Goal: Task Accomplishment & Management: Manage account settings

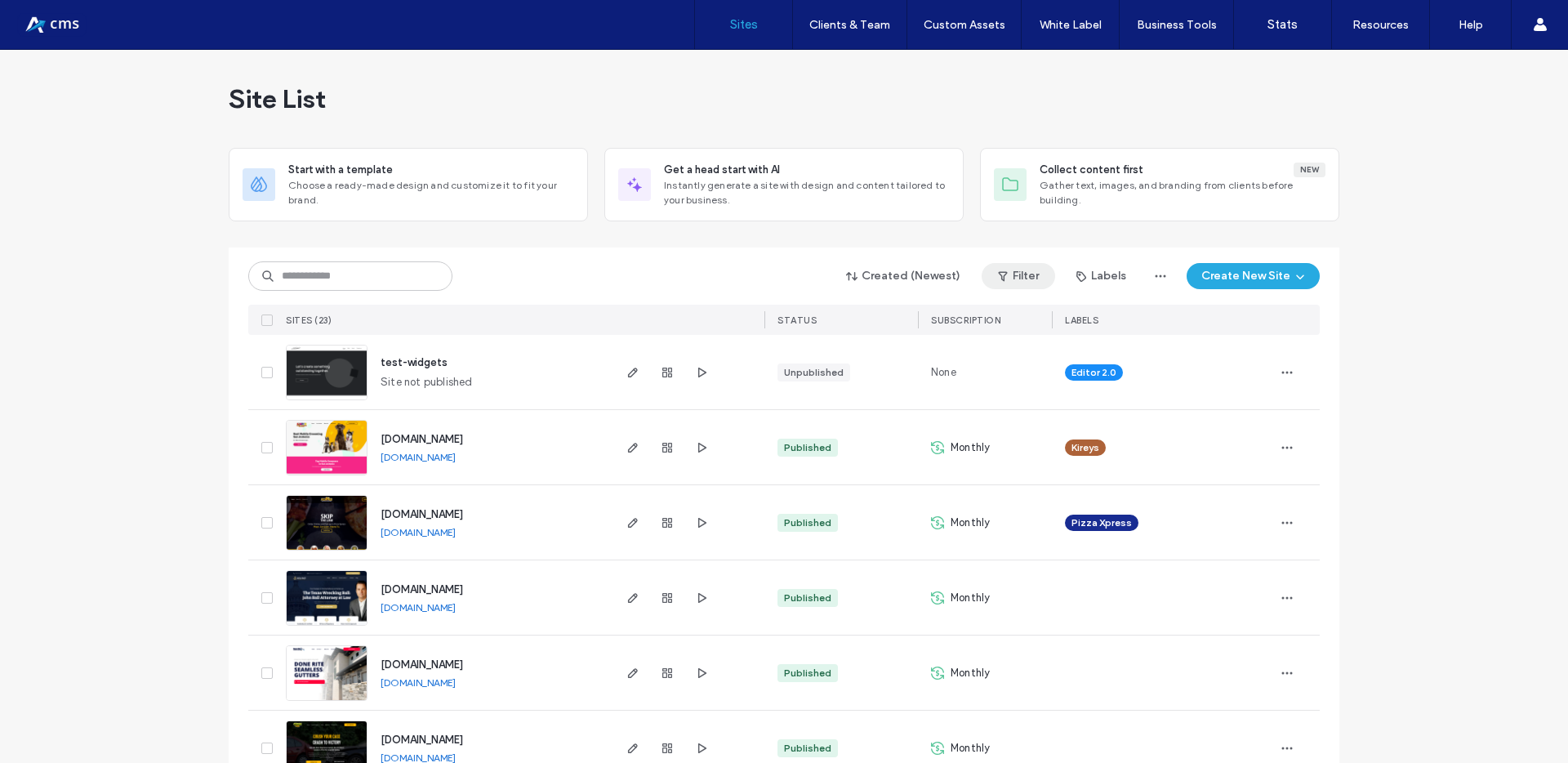
click at [1007, 278] on span "button" at bounding box center [1005, 275] width 17 height 24
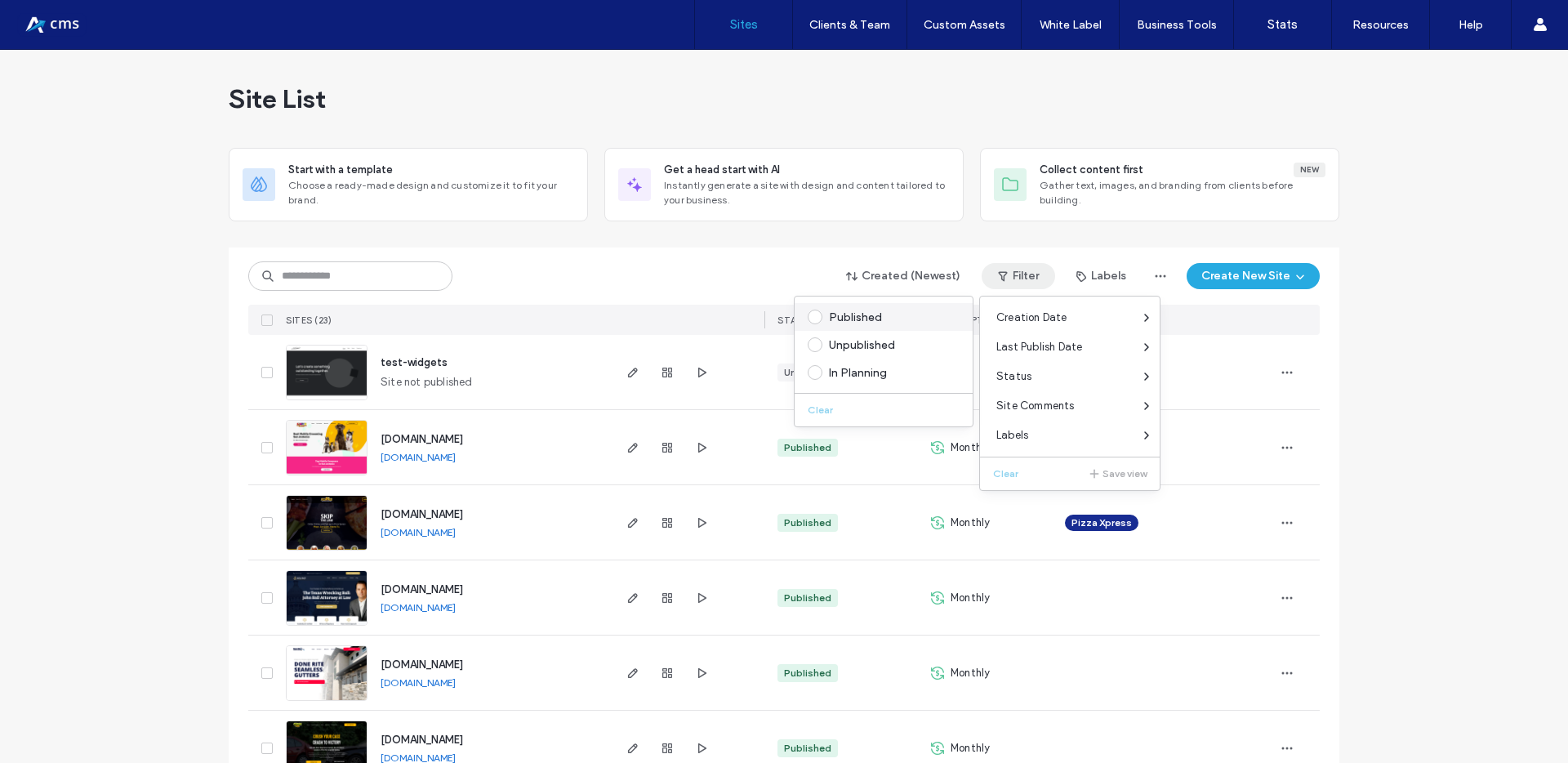
click at [857, 317] on div "Published" at bounding box center [890, 317] width 124 height 14
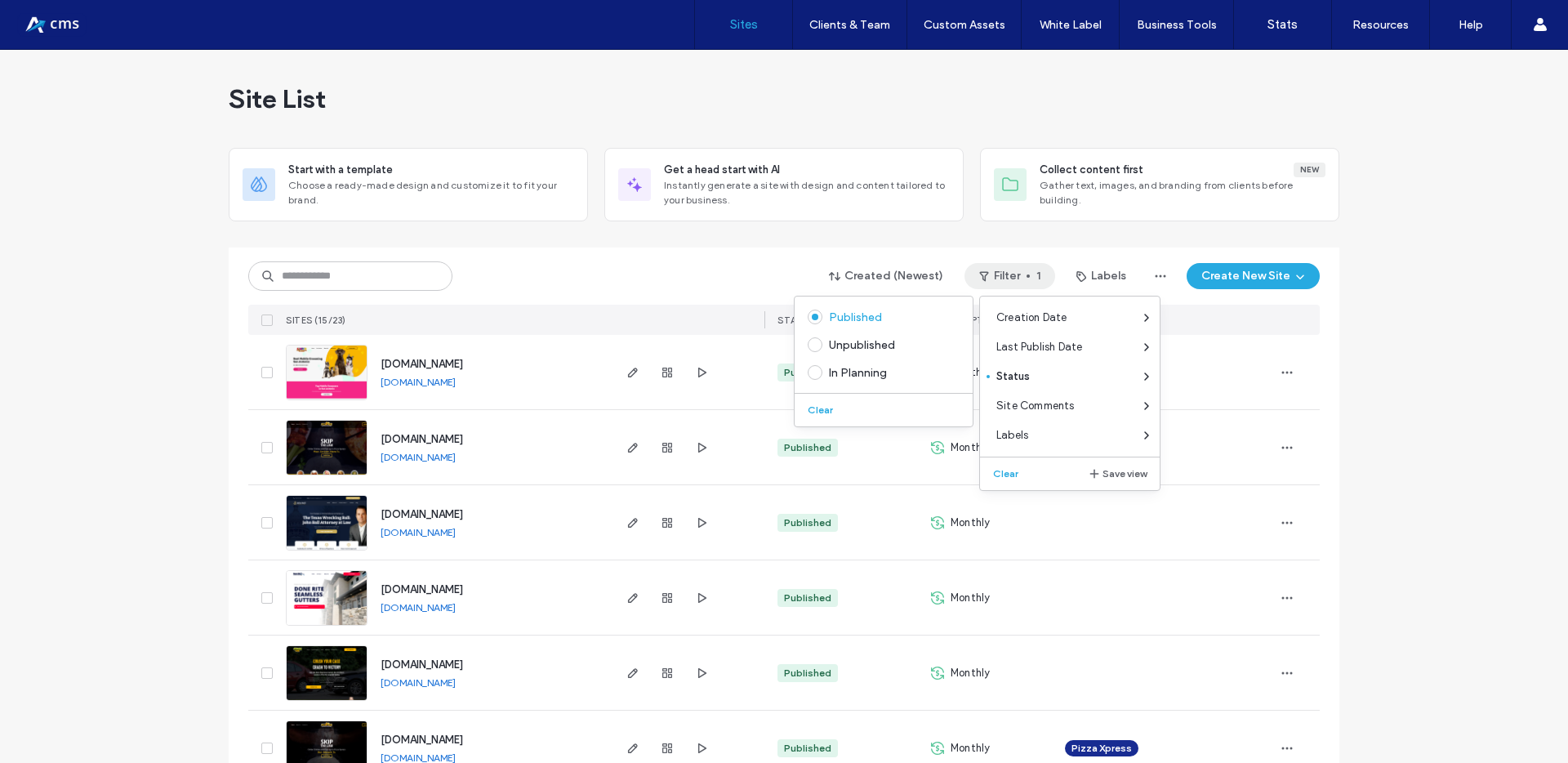
click at [770, 273] on div "Created (Newest) Filter 1 Labels Create New Site" at bounding box center [784, 275] width 1071 height 31
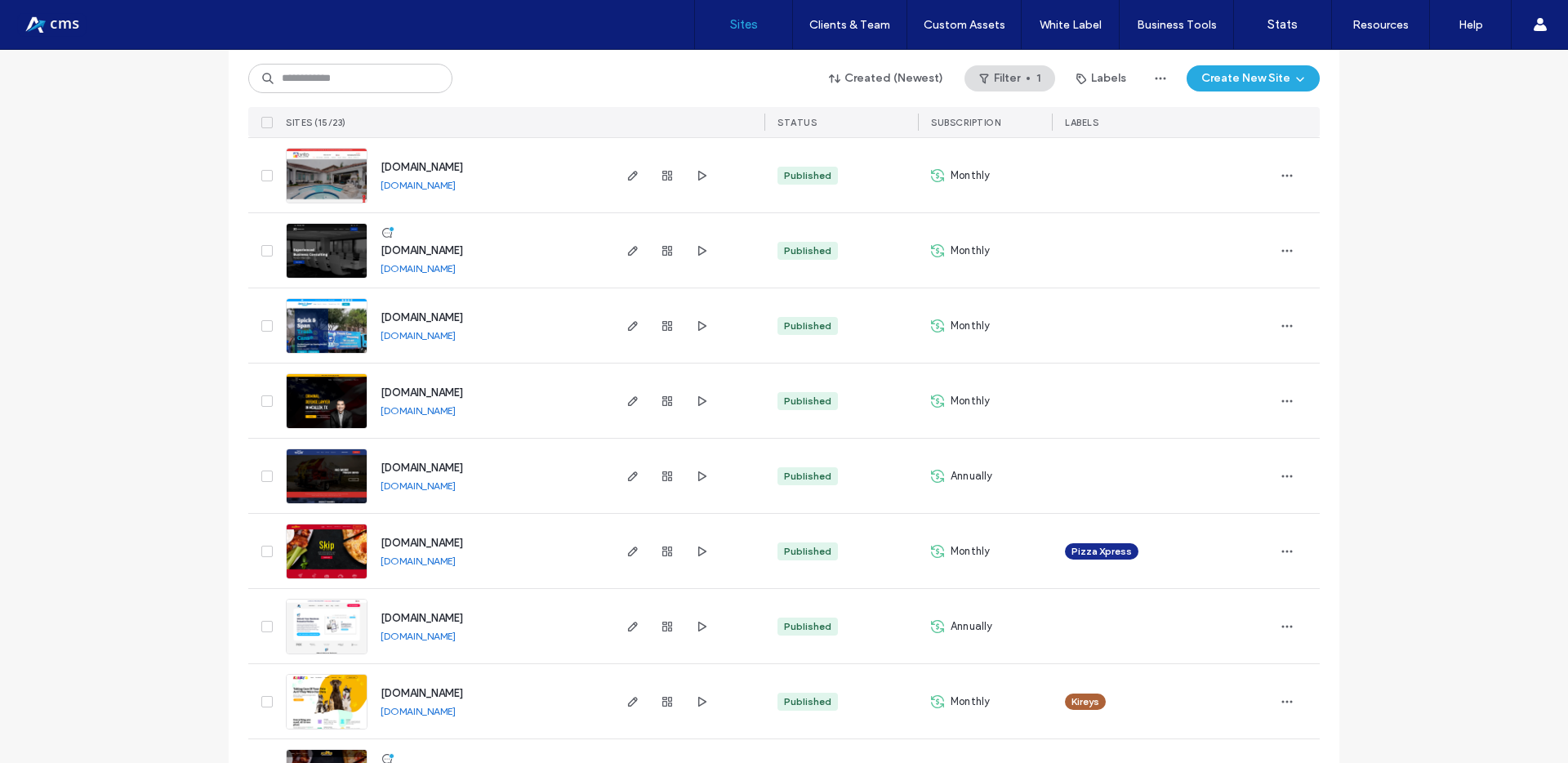
scroll to position [719, 0]
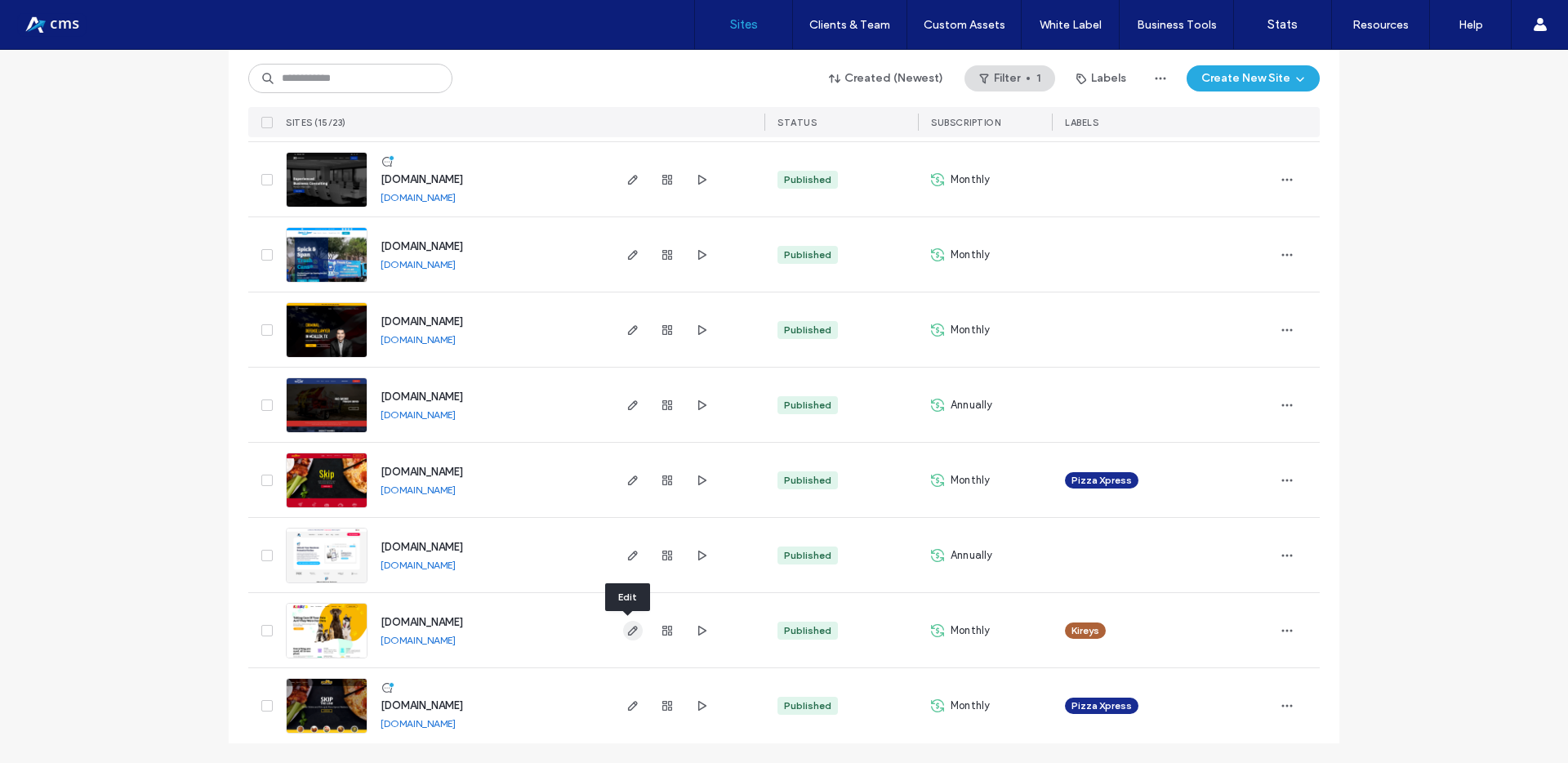
click at [627, 627] on icon "button" at bounding box center [633, 631] width 13 height 13
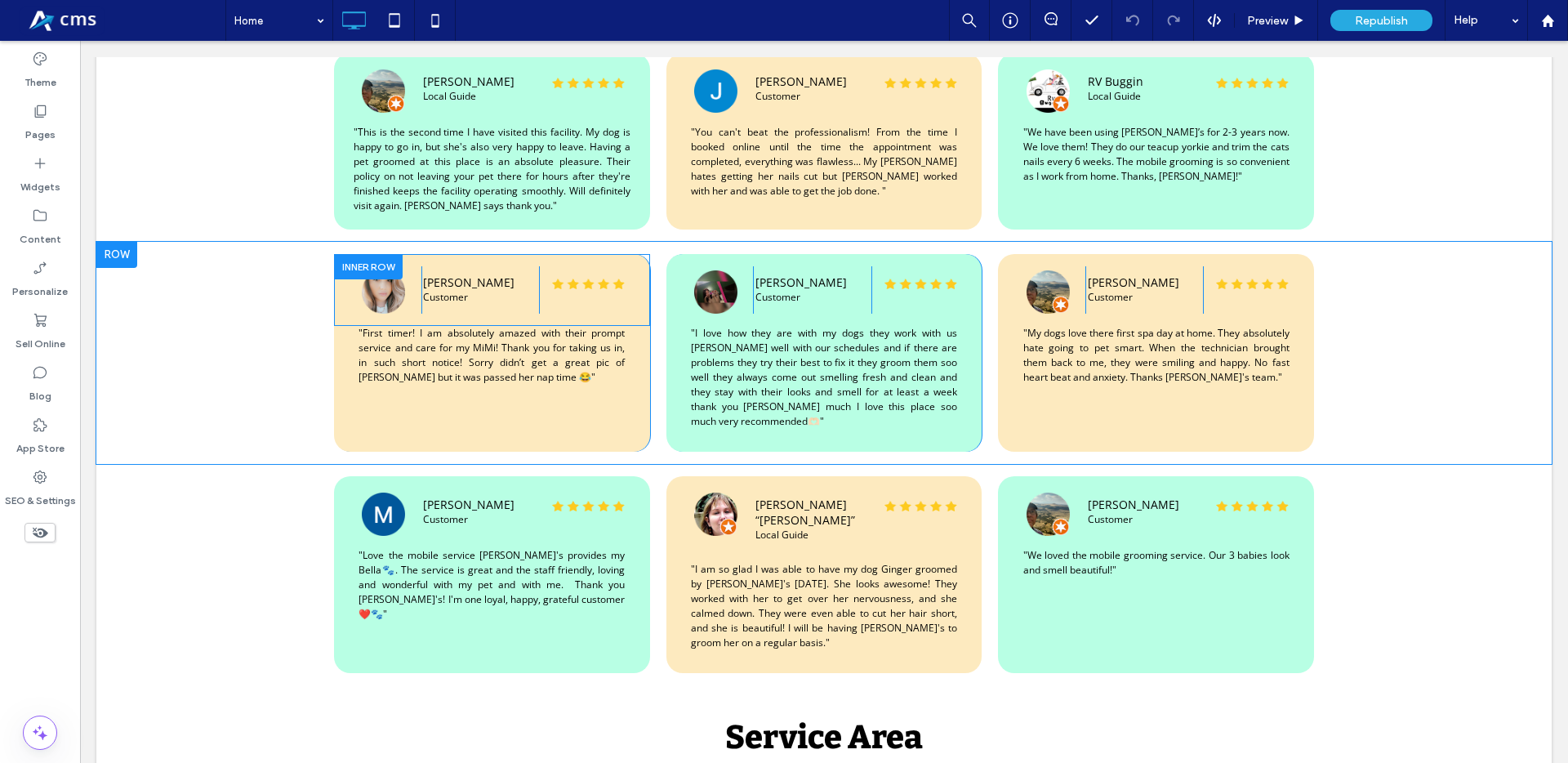
scroll to position [3131, 0]
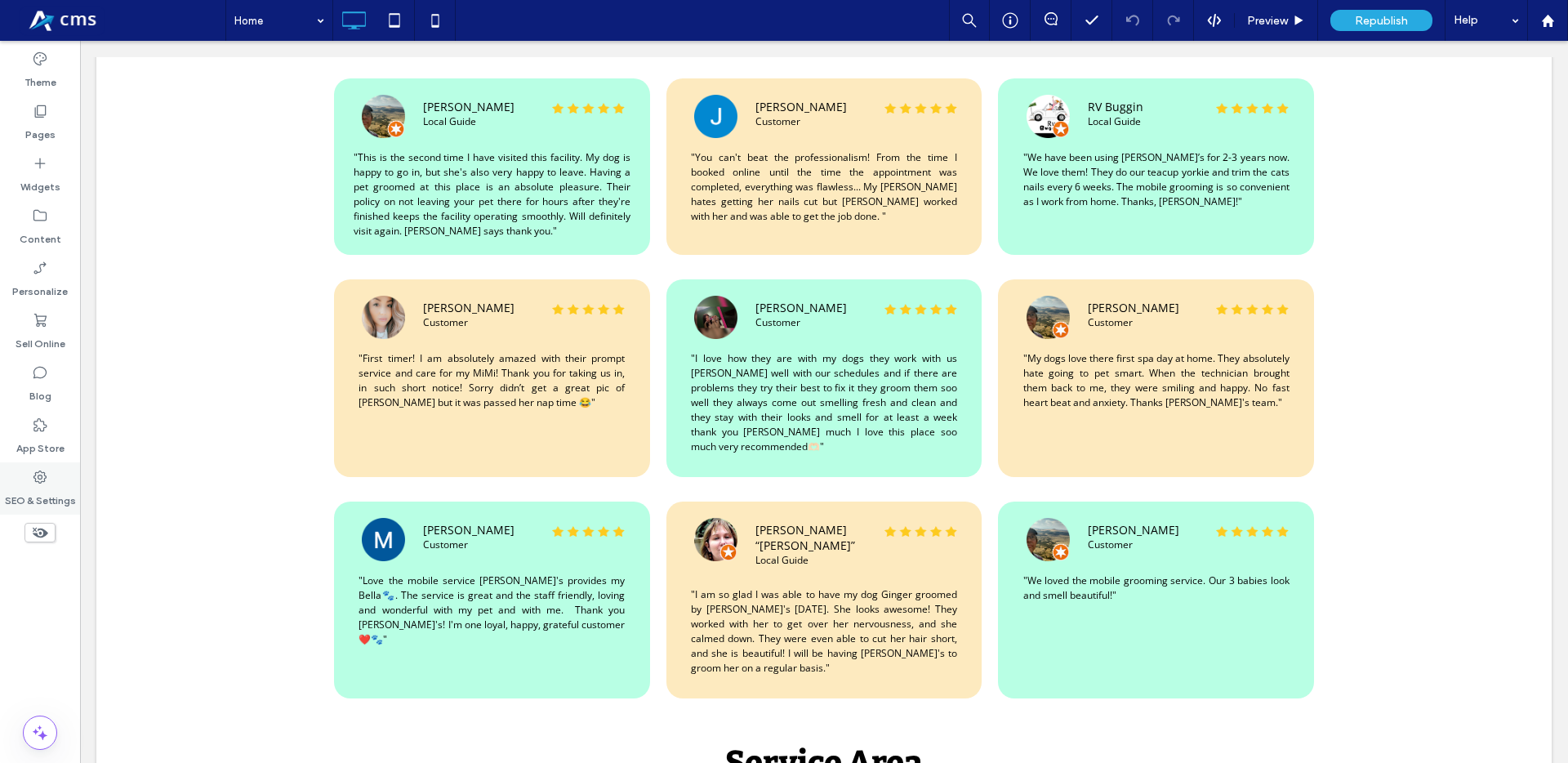
click at [38, 484] on icon at bounding box center [40, 477] width 17 height 17
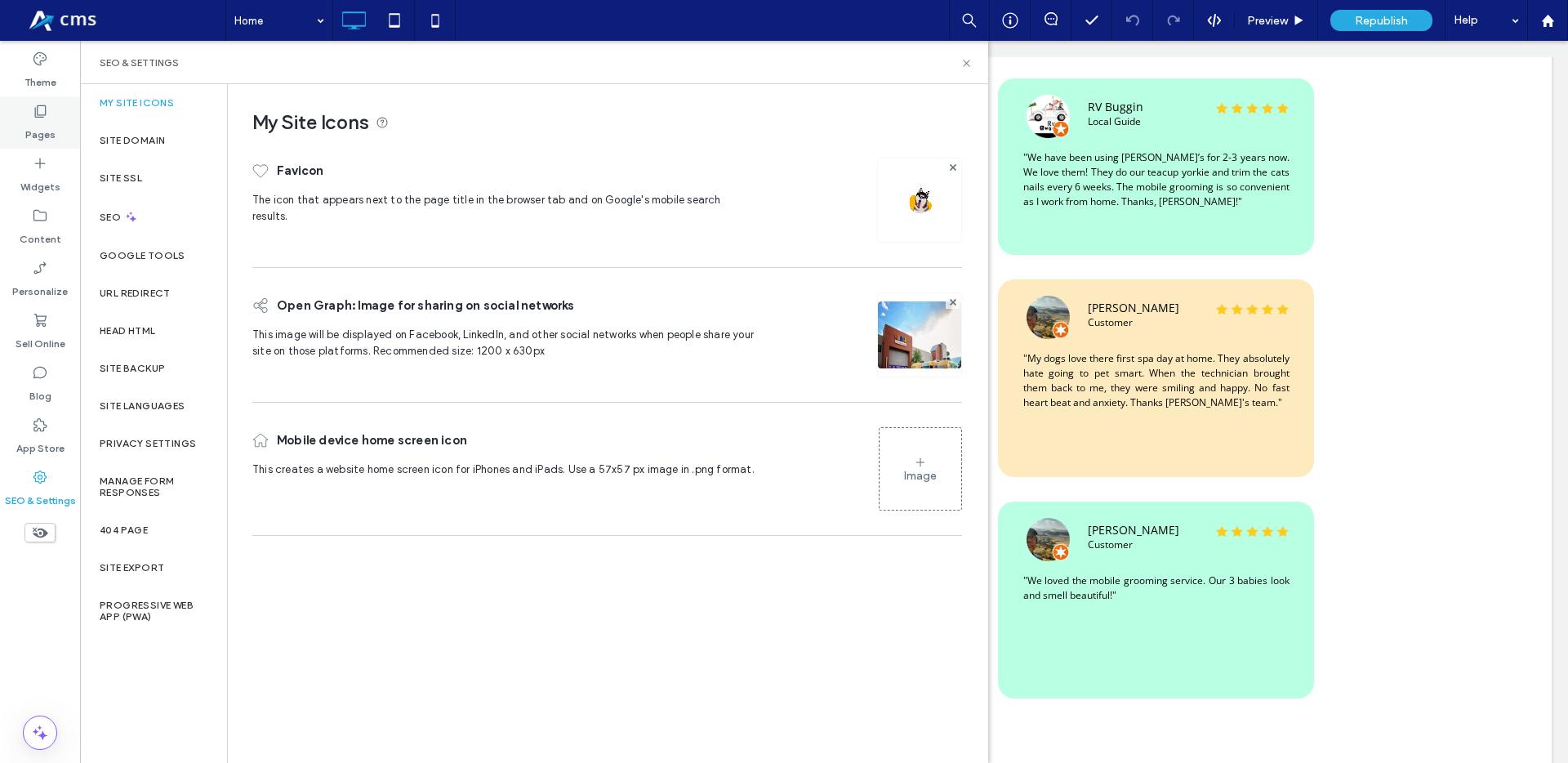
click at [32, 121] on label "Pages" at bounding box center [40, 130] width 30 height 23
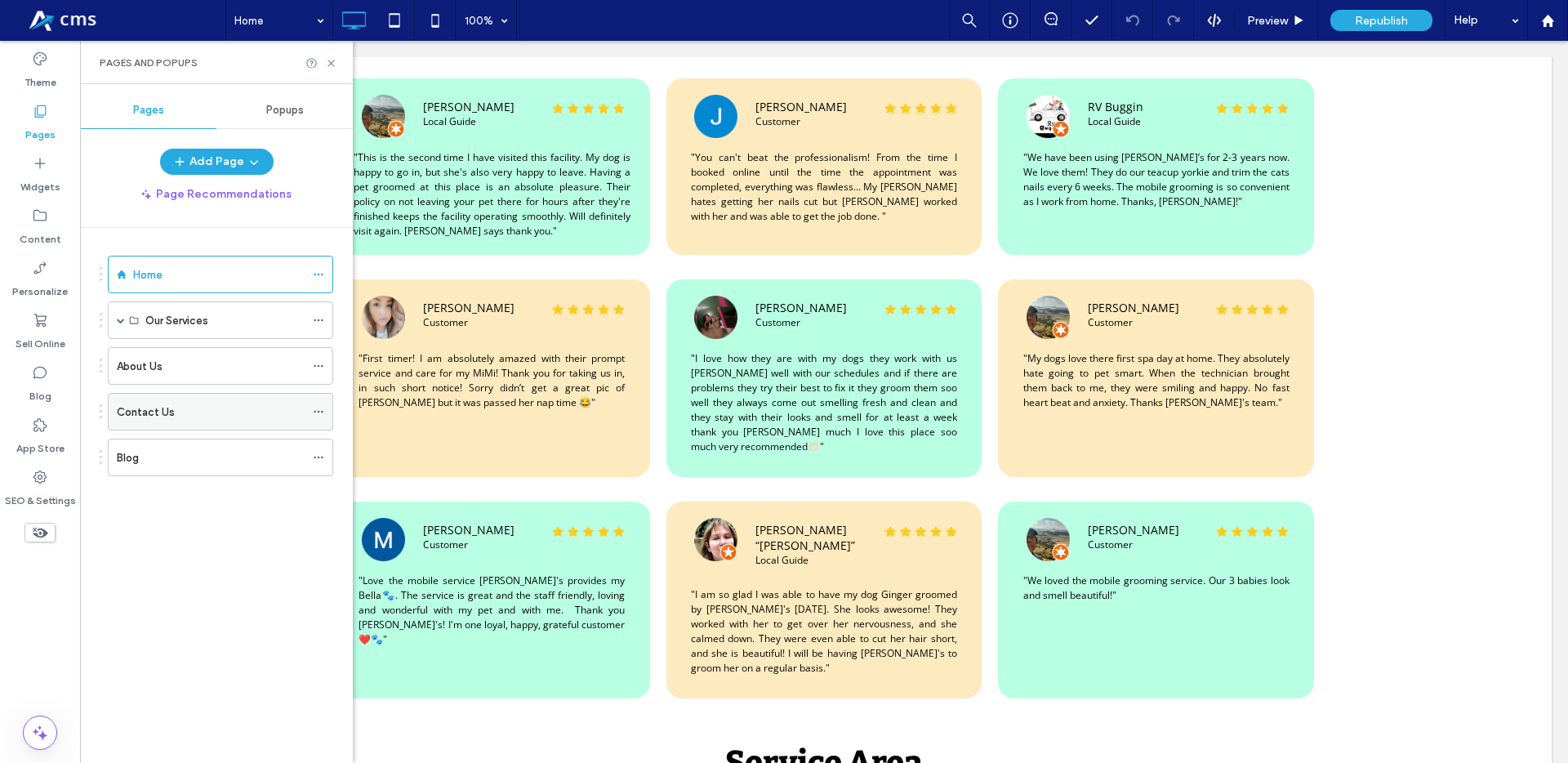
click at [165, 406] on label "Contact Us" at bounding box center [146, 412] width 58 height 28
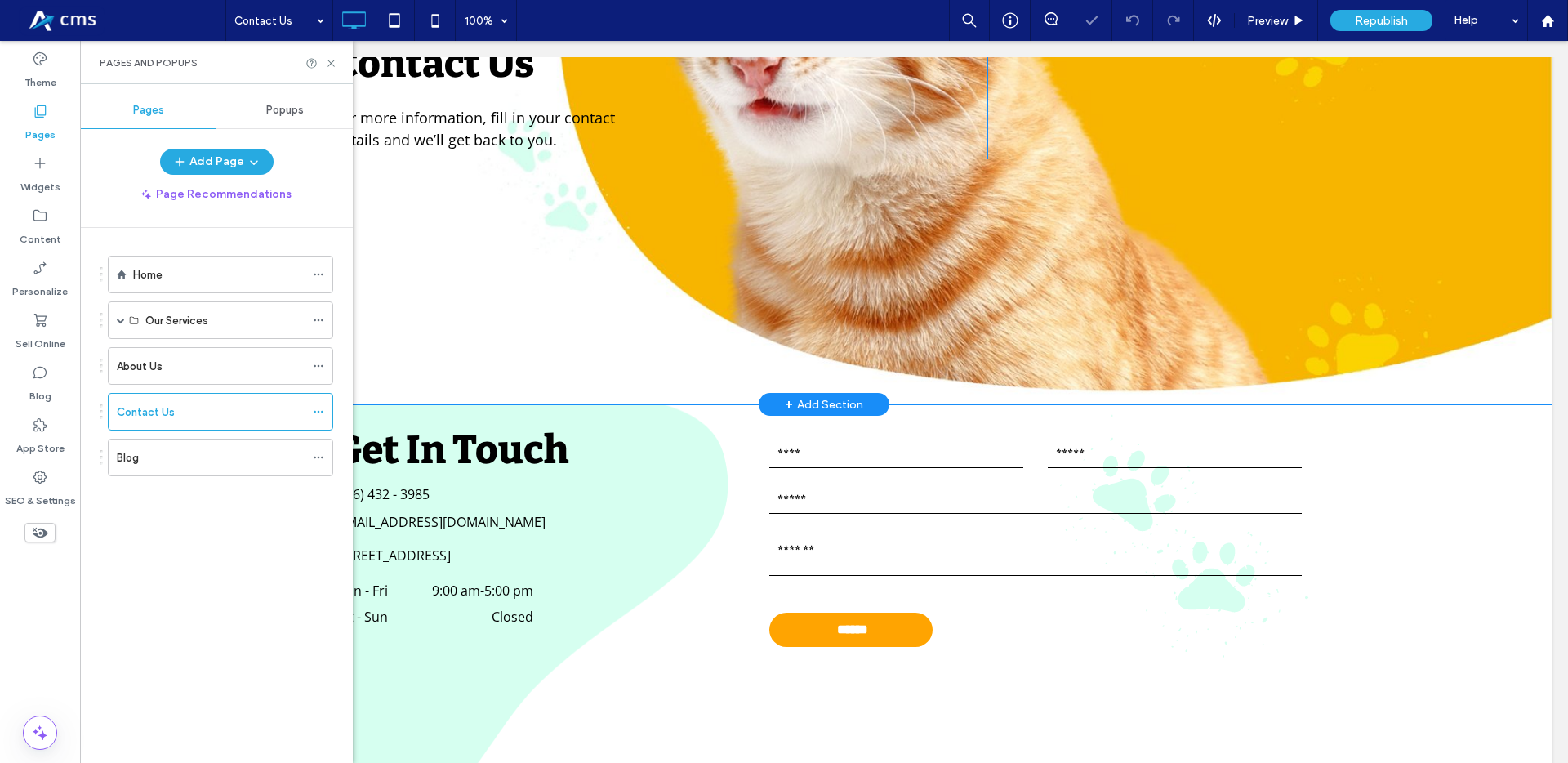
scroll to position [440, 0]
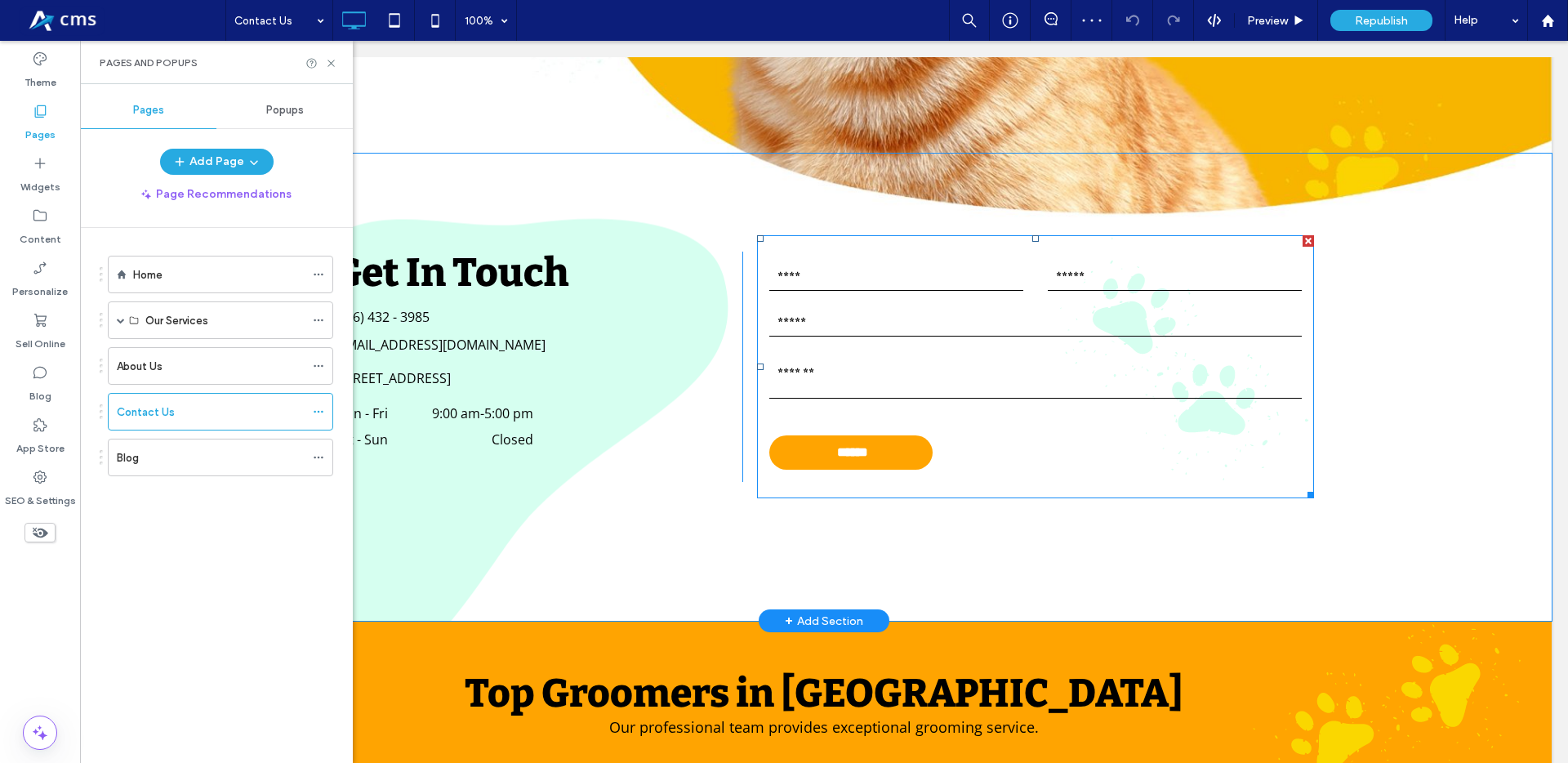
click at [880, 277] on input "text" at bounding box center [897, 278] width 254 height 24
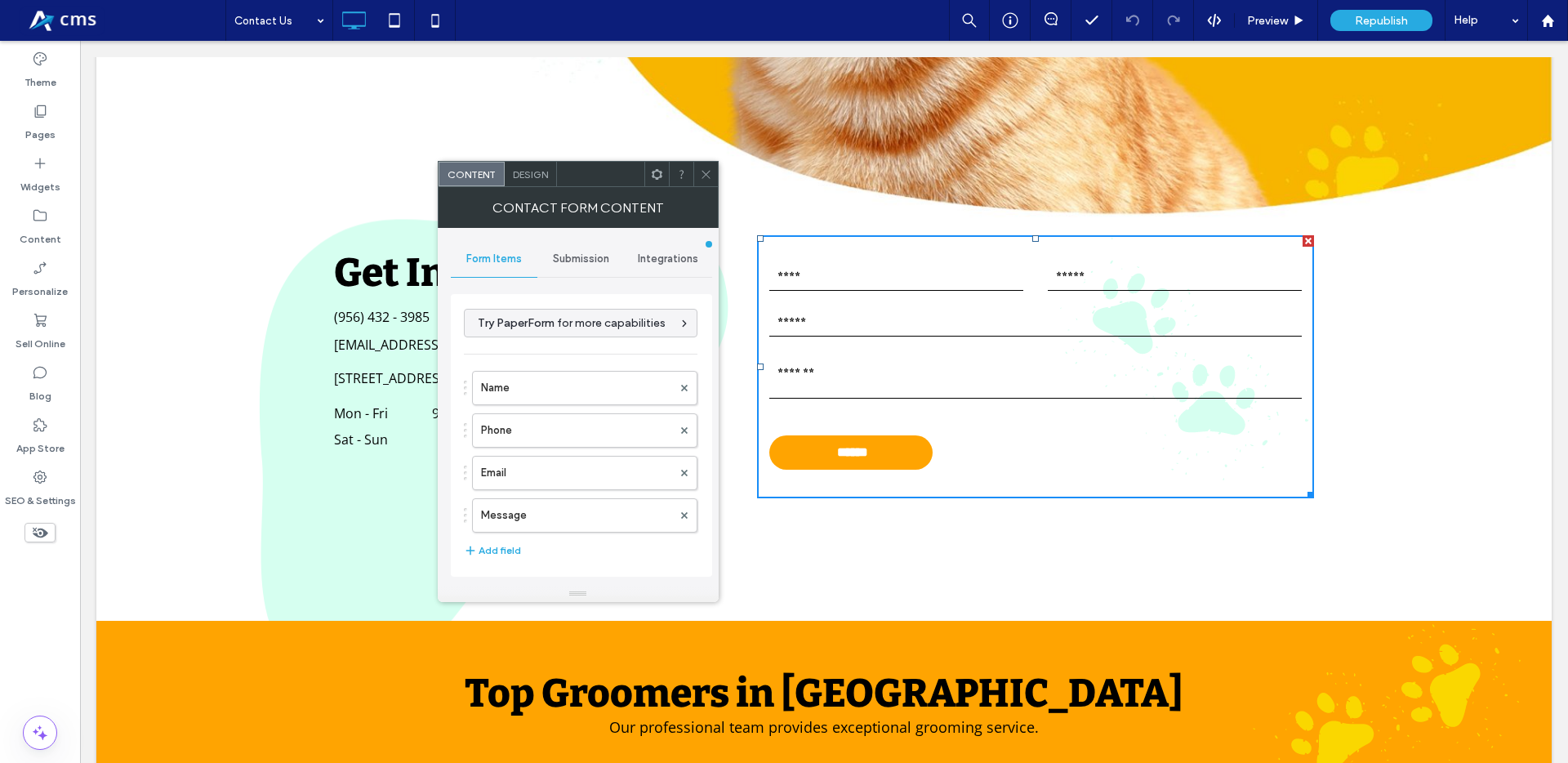
click at [574, 250] on div "Submission" at bounding box center [581, 258] width 87 height 36
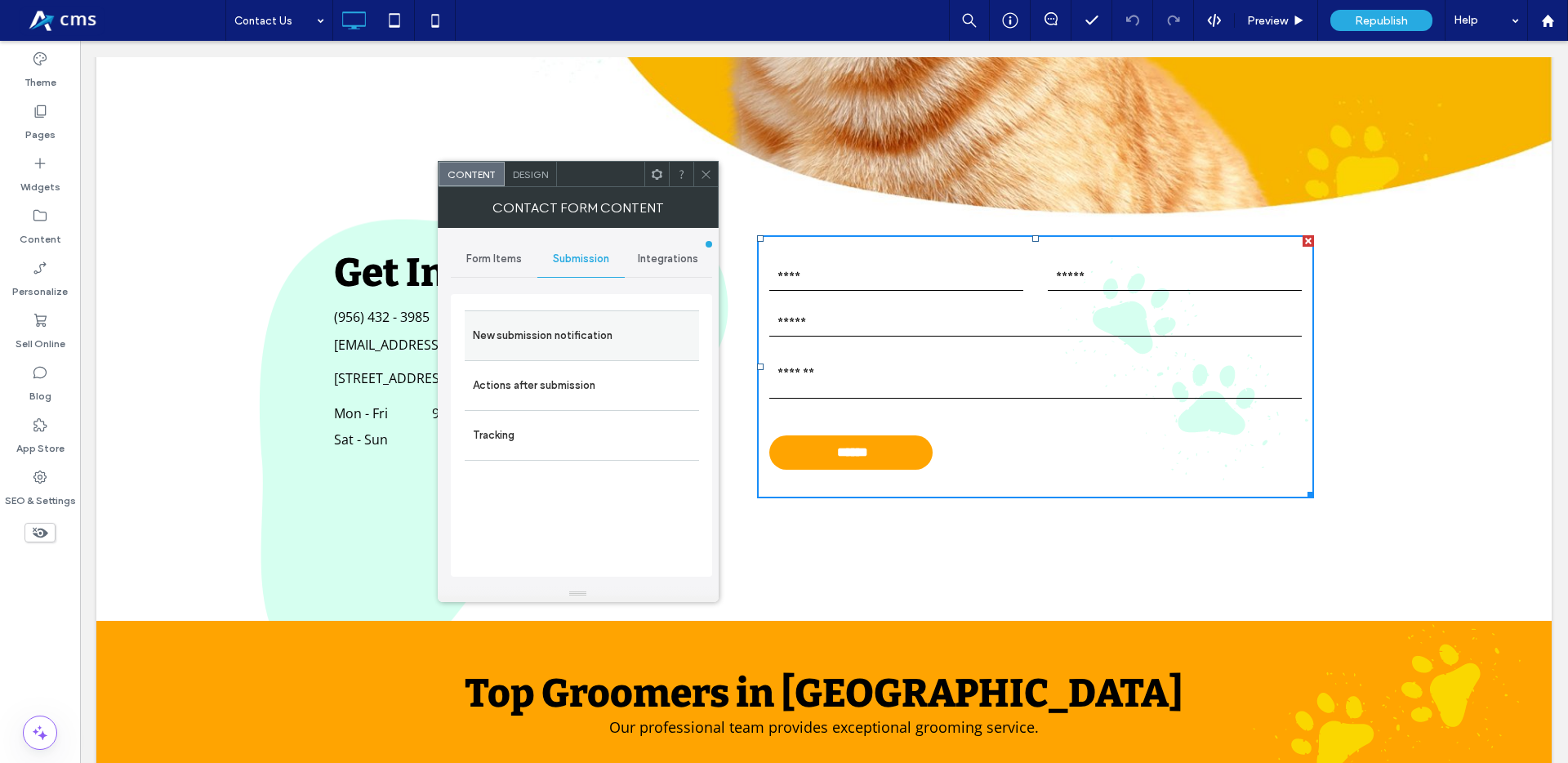
click at [568, 342] on label "New submission notification" at bounding box center [582, 335] width 218 height 32
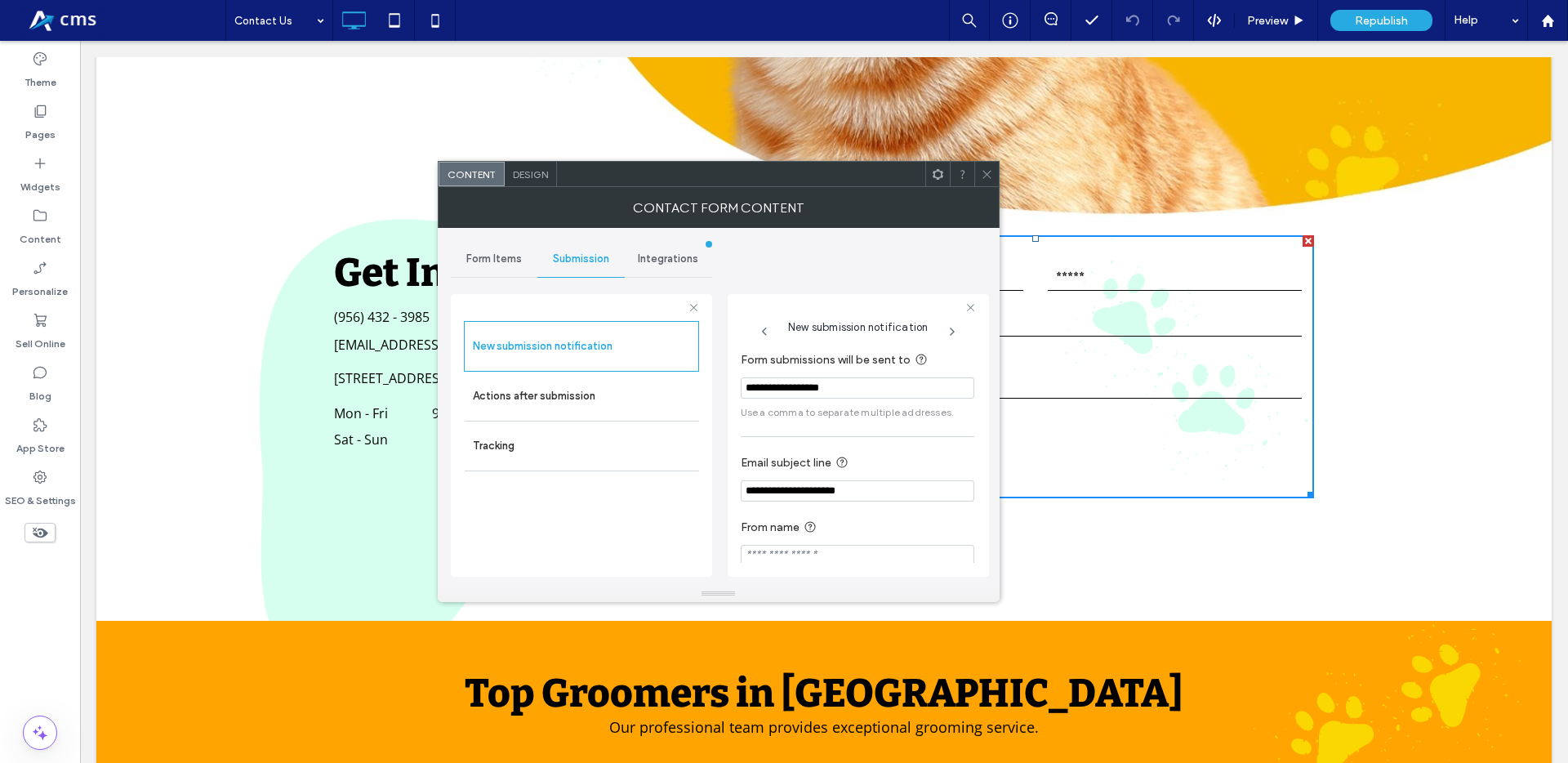
click at [757, 382] on input "**********" at bounding box center [857, 388] width 233 height 22
click at [984, 178] on icon at bounding box center [986, 174] width 12 height 12
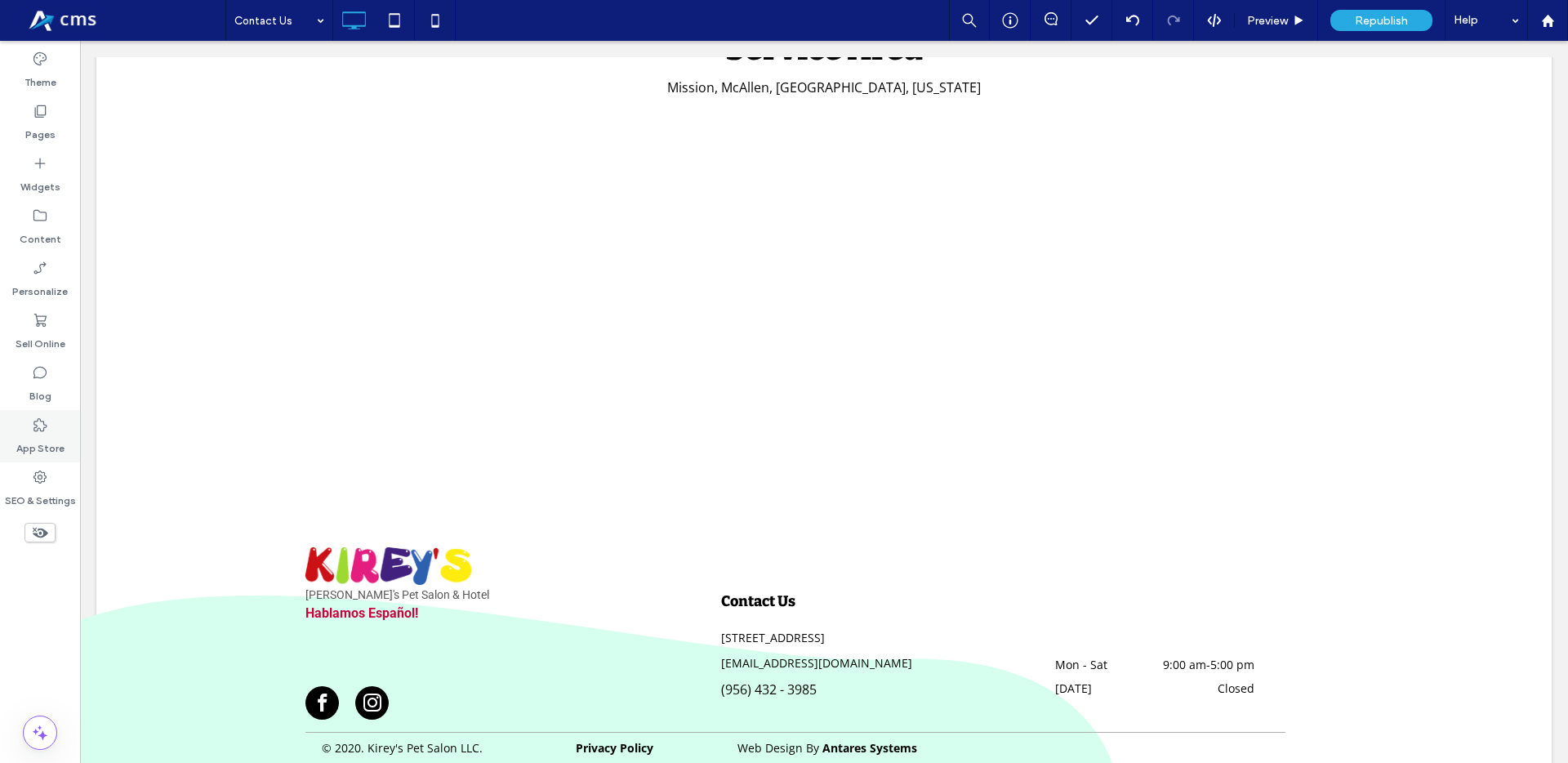
scroll to position [2002, 0]
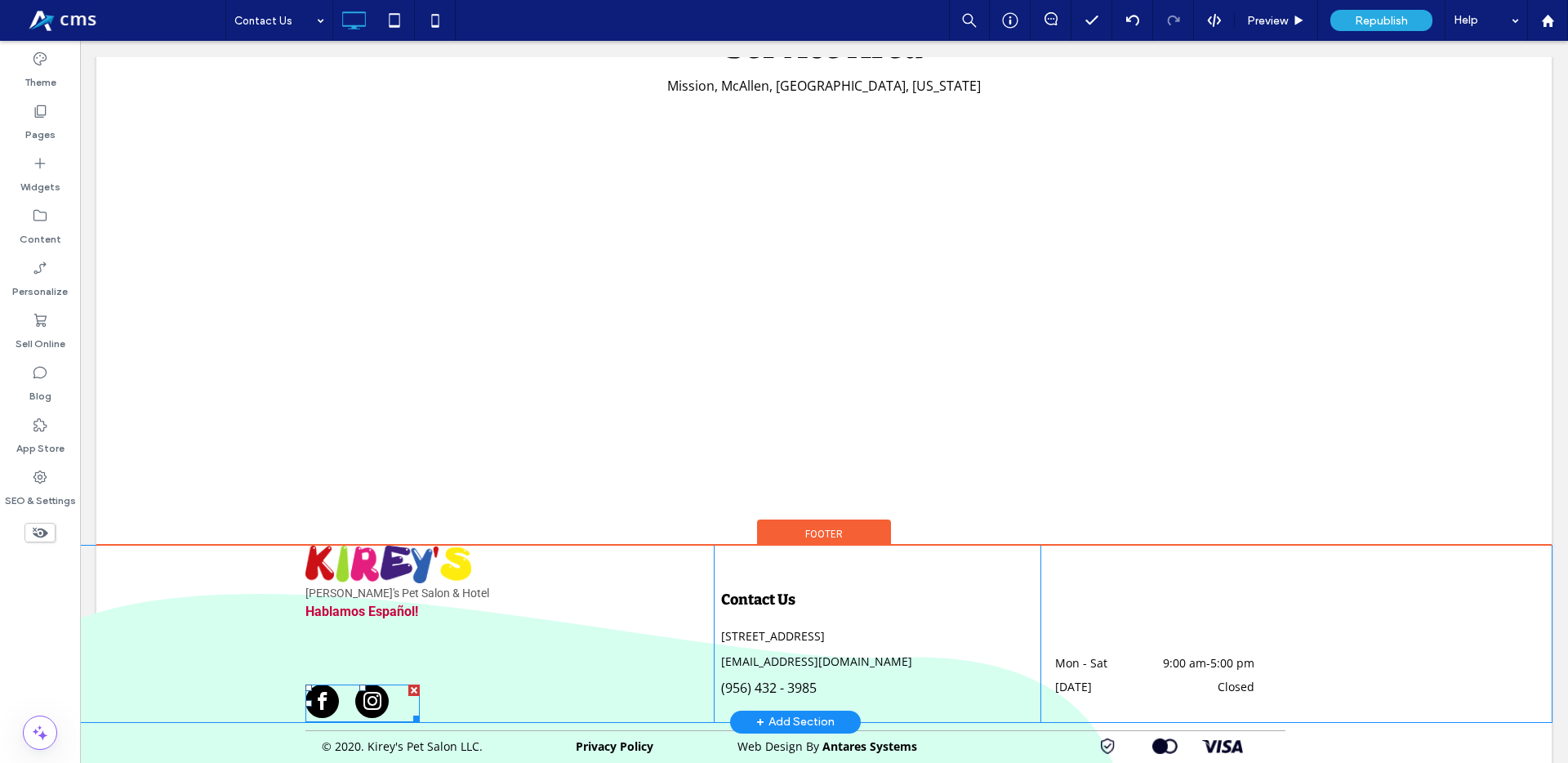
click at [317, 684] on span "facebook" at bounding box center [322, 701] width 33 height 33
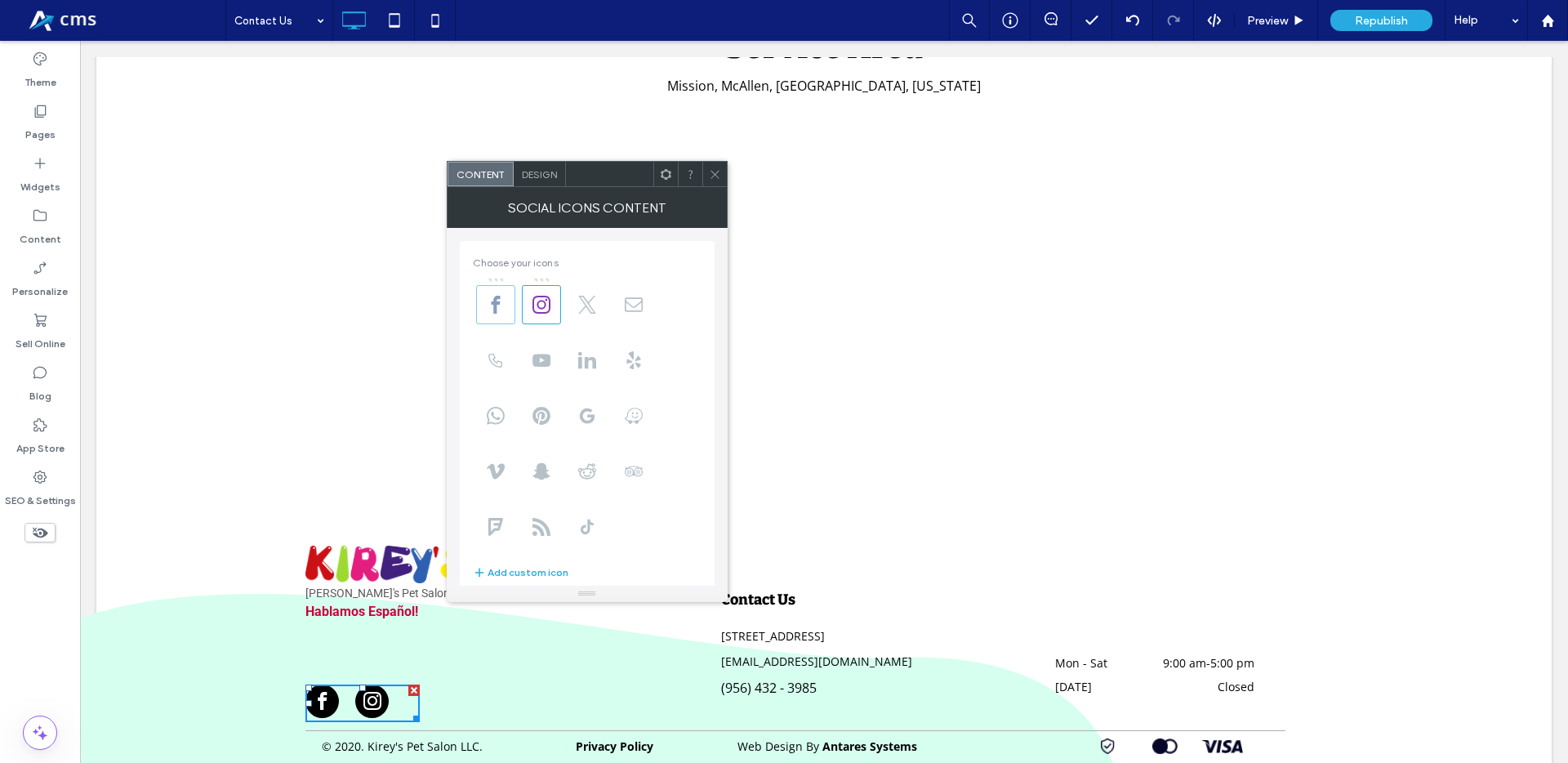
click at [498, 309] on icon at bounding box center [496, 305] width 18 height 18
click at [715, 182] on span at bounding box center [715, 174] width 12 height 24
